Goal: Task Accomplishment & Management: Find specific page/section

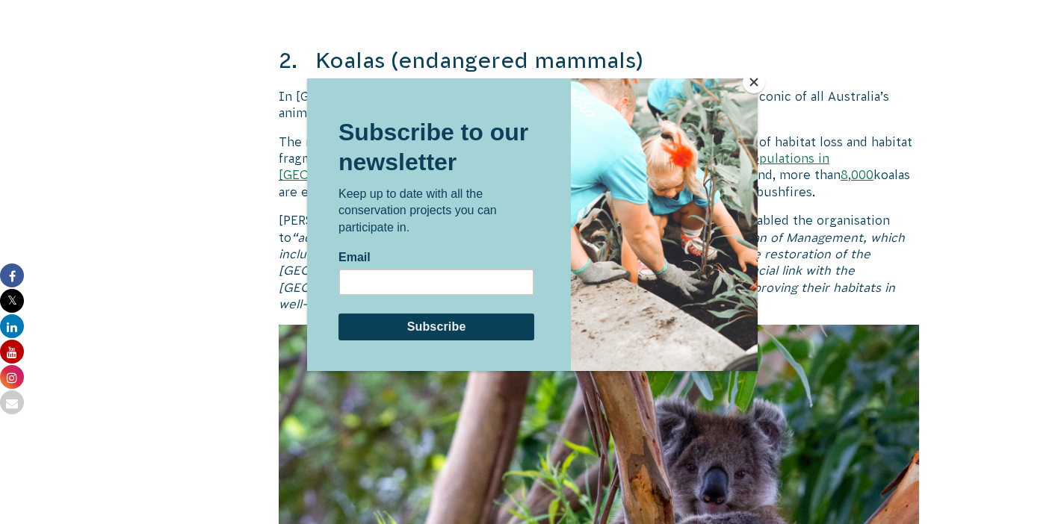
scroll to position [3781, 0]
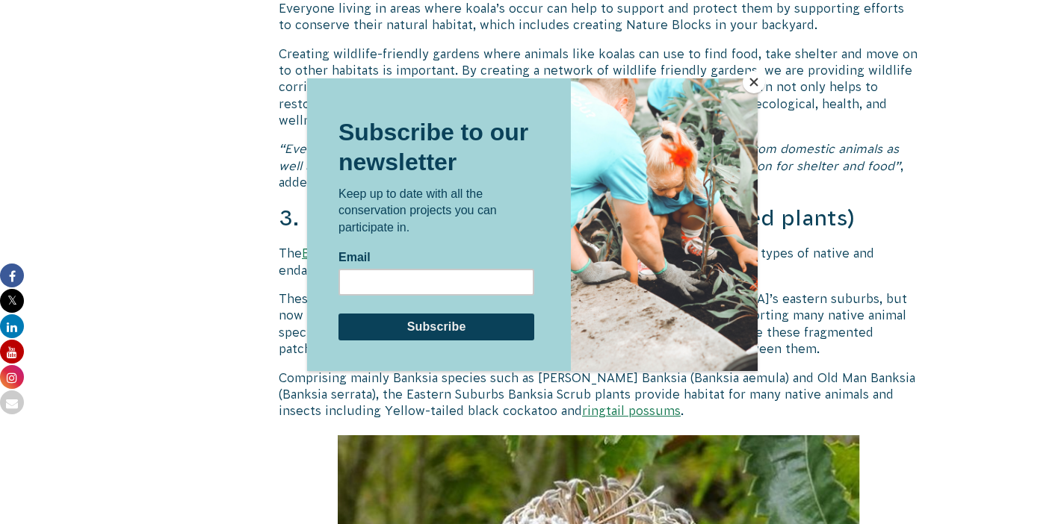
click at [752, 87] on button "Close" at bounding box center [754, 82] width 22 height 22
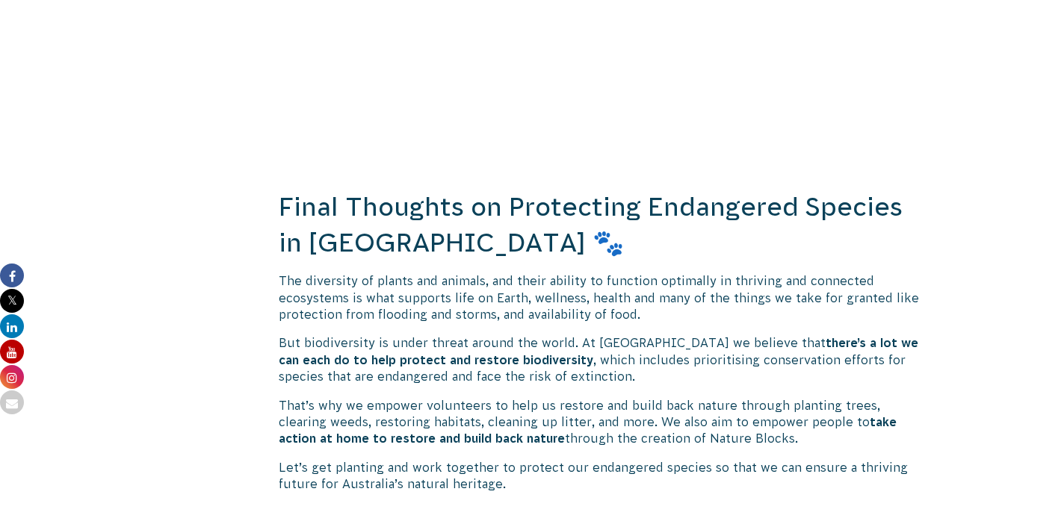
scroll to position [5828, 0]
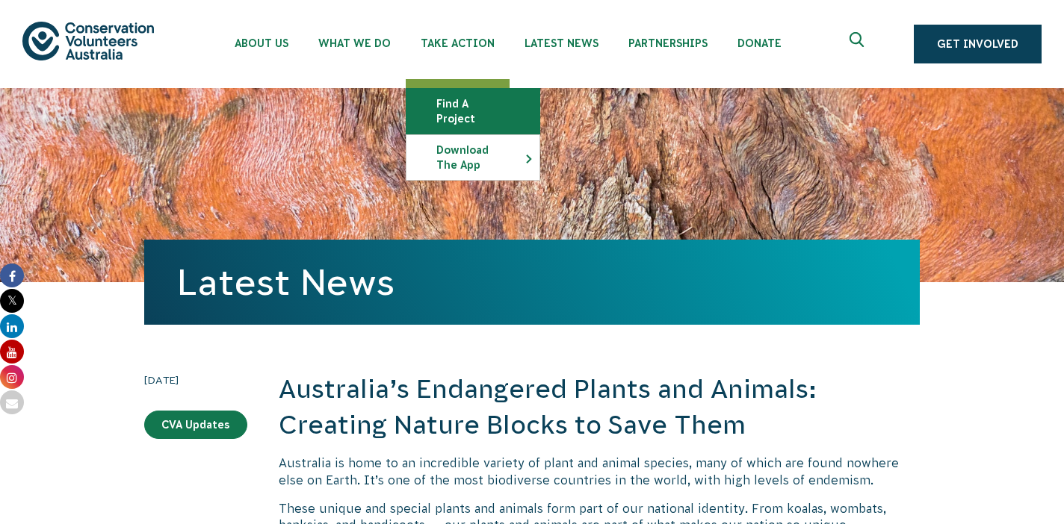
click at [464, 105] on link "Find a project" at bounding box center [472, 111] width 133 height 45
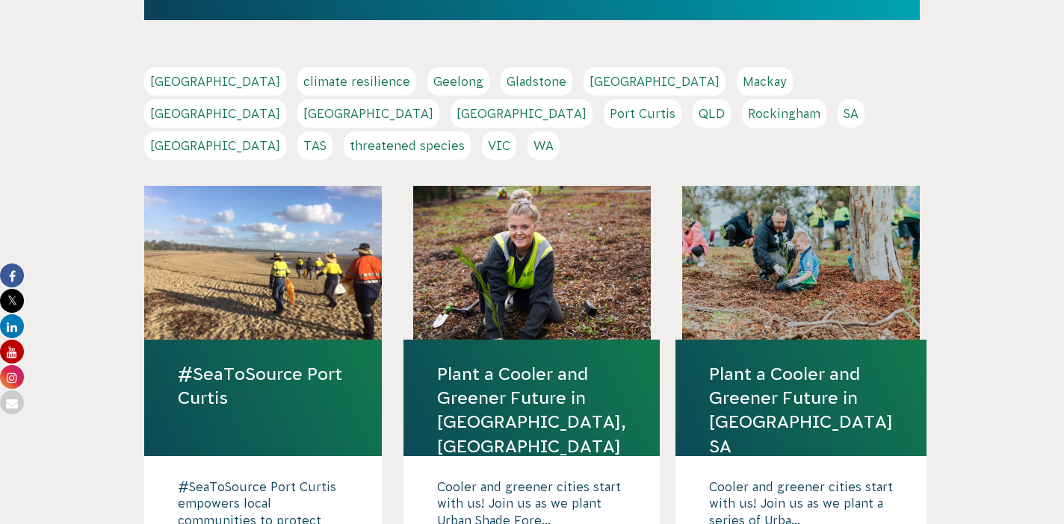
scroll to position [289, 0]
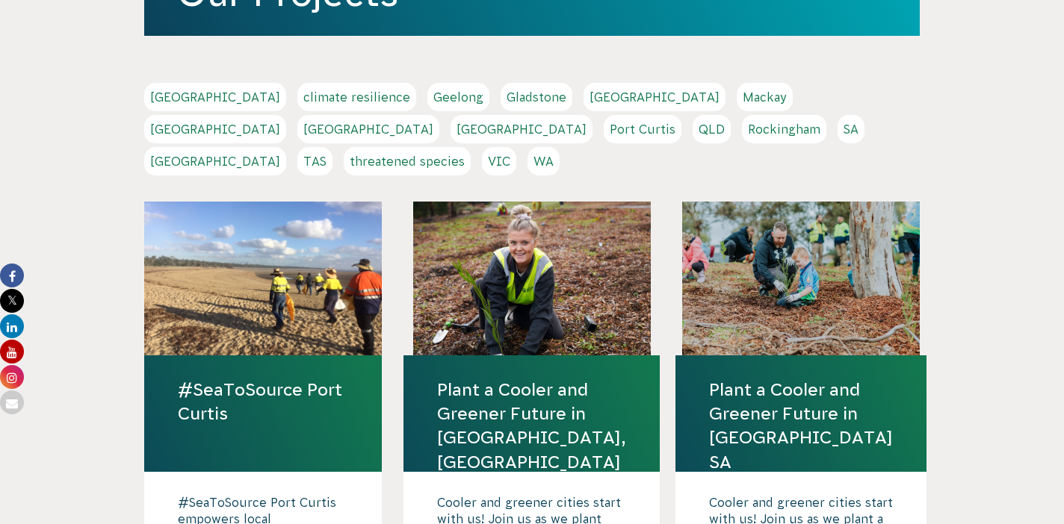
click at [286, 115] on link "[GEOGRAPHIC_DATA]" at bounding box center [215, 129] width 142 height 28
